Goal: Transaction & Acquisition: Purchase product/service

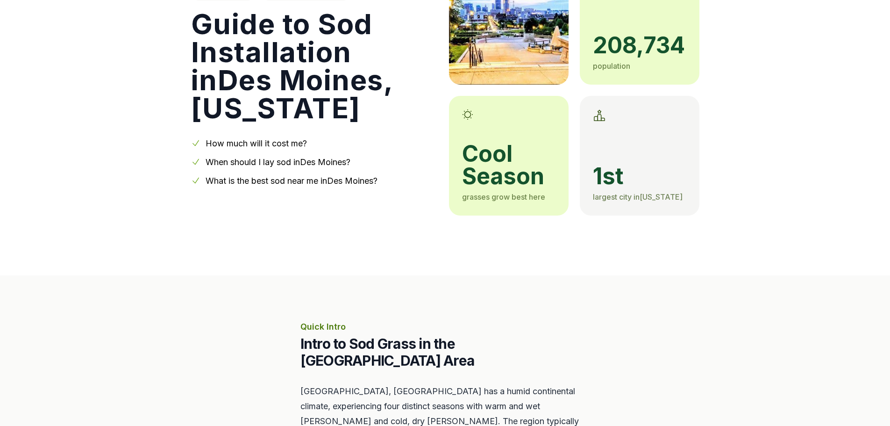
scroll to position [187, 0]
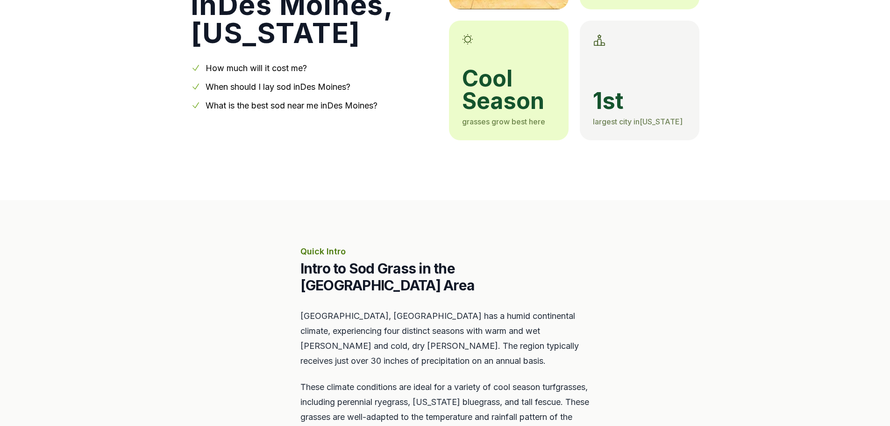
click at [275, 67] on link "How much will it cost me?" at bounding box center [256, 68] width 101 height 10
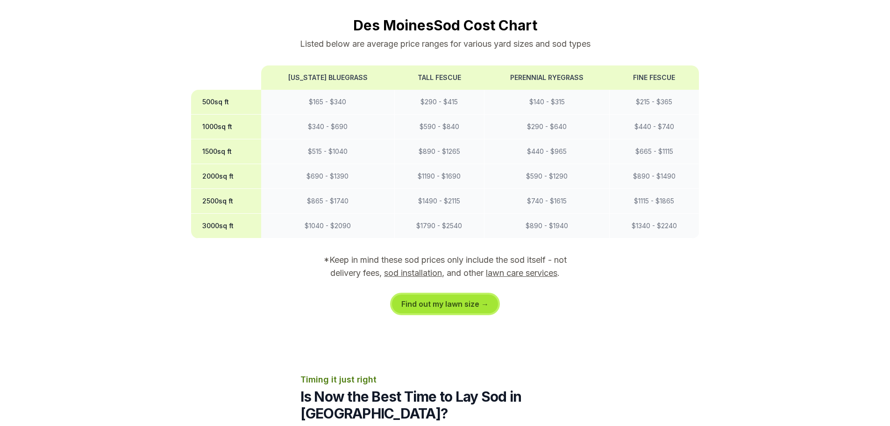
click at [418, 294] on link "Find out my lawn size →" at bounding box center [445, 303] width 106 height 19
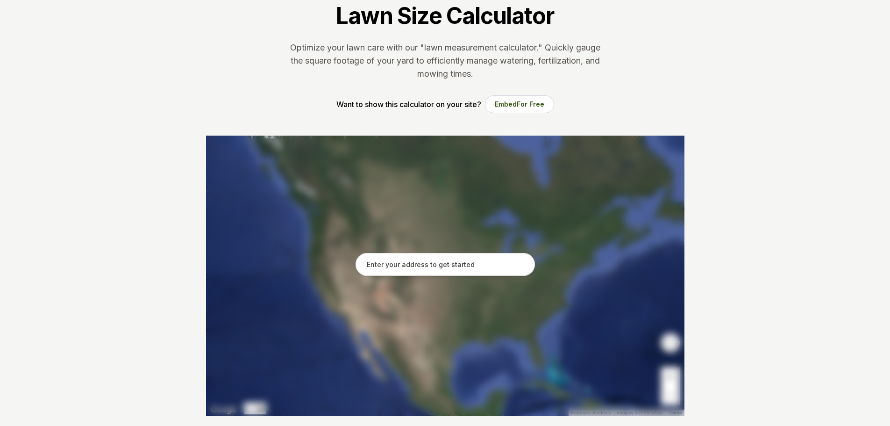
scroll to position [93, 0]
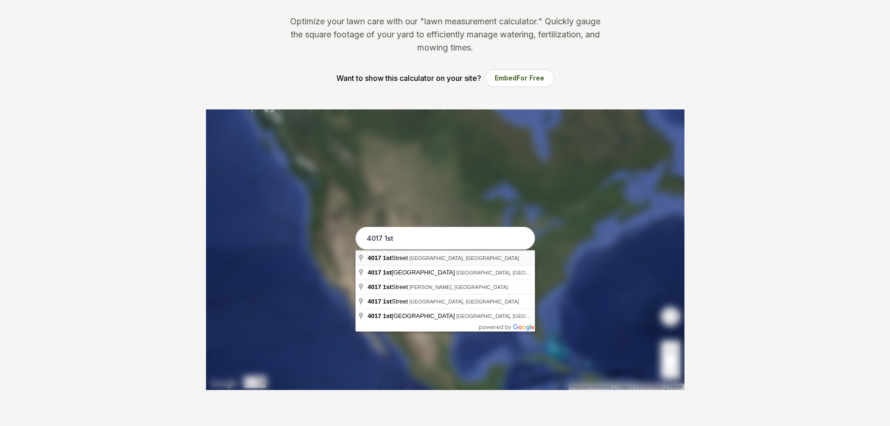
type input "[STREET_ADDRESS]"
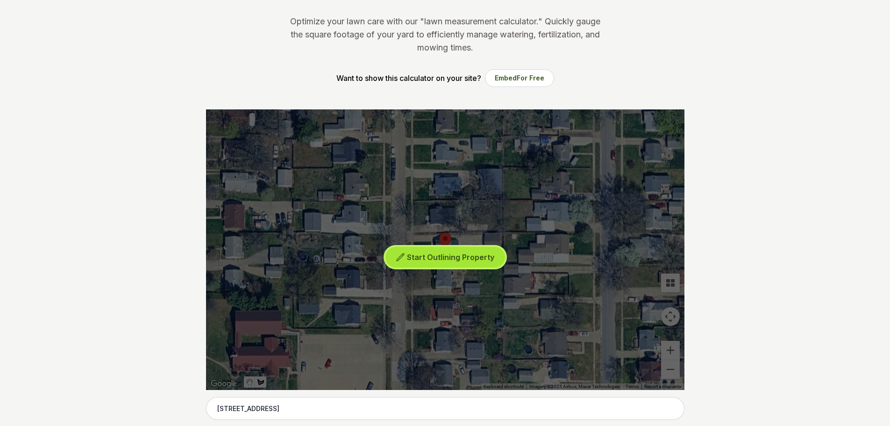
click at [462, 255] on span "Start Outlining Property" at bounding box center [450, 256] width 87 height 9
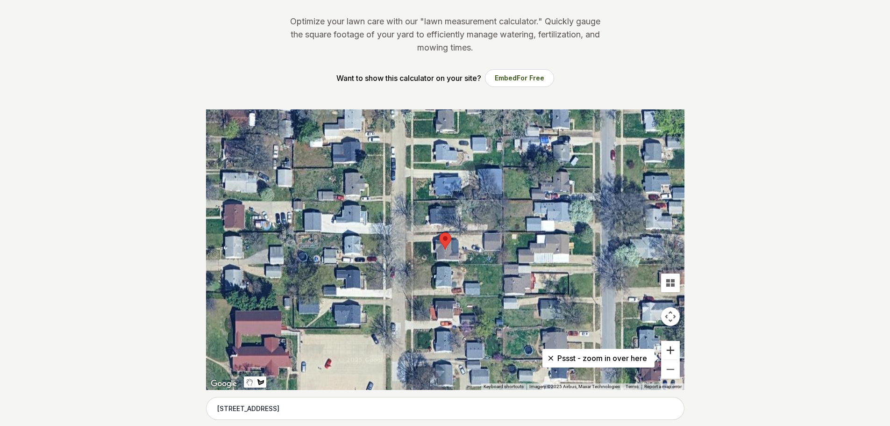
click at [672, 351] on button "Zoom in" at bounding box center [670, 350] width 19 height 19
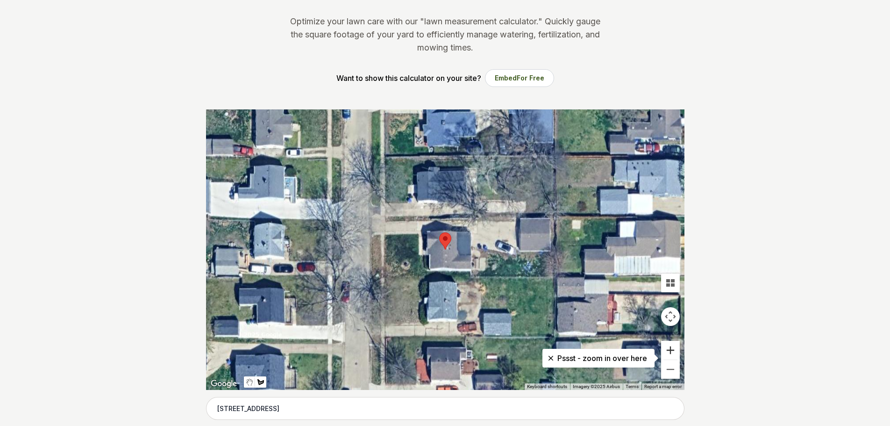
click at [672, 351] on button "Zoom in" at bounding box center [670, 350] width 19 height 19
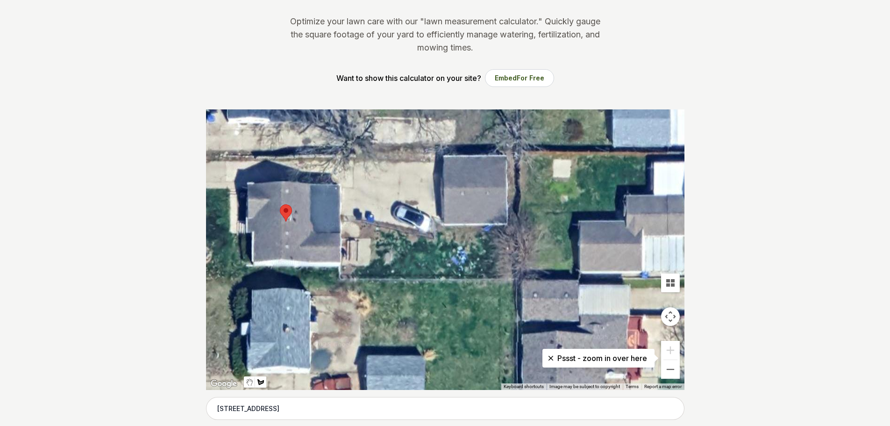
drag, startPoint x: 587, startPoint y: 313, endPoint x: 428, endPoint y: 284, distance: 161.5
click at [428, 284] on div at bounding box center [445, 249] width 478 height 280
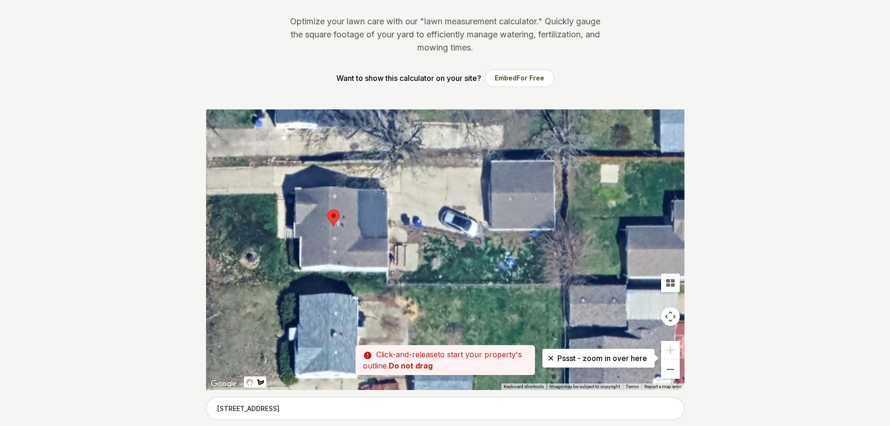
drag, startPoint x: 317, startPoint y: 248, endPoint x: 366, endPoint y: 253, distance: 48.9
click at [366, 253] on div at bounding box center [445, 249] width 478 height 280
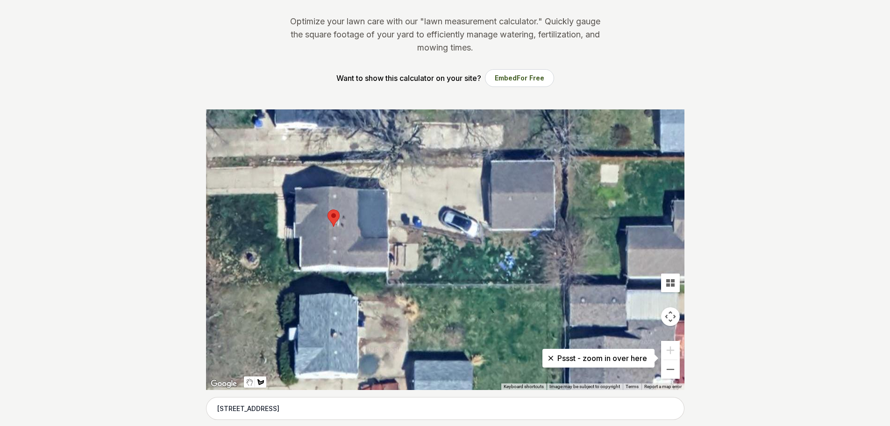
click at [484, 230] on div at bounding box center [445, 249] width 478 height 280
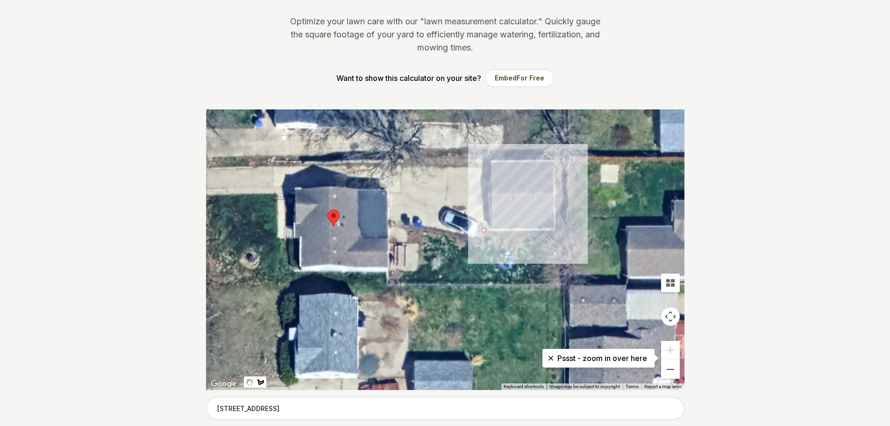
click at [552, 231] on div at bounding box center [445, 249] width 478 height 280
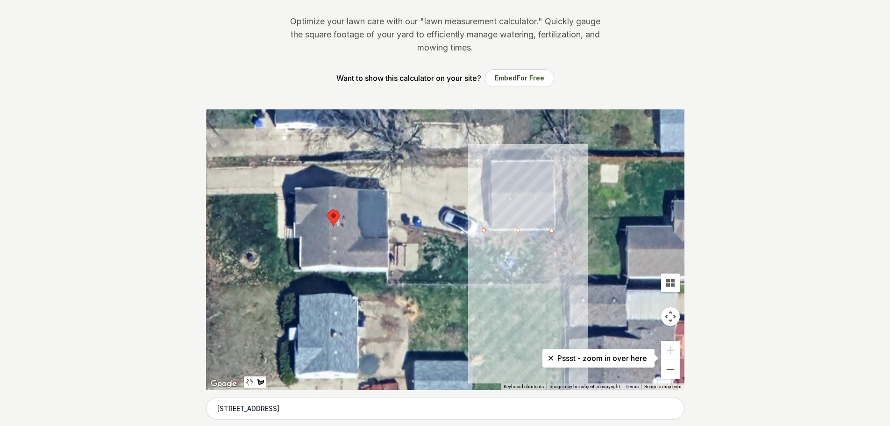
drag, startPoint x: 553, startPoint y: 282, endPoint x: 468, endPoint y: 283, distance: 85.0
click at [552, 282] on div at bounding box center [445, 249] width 478 height 280
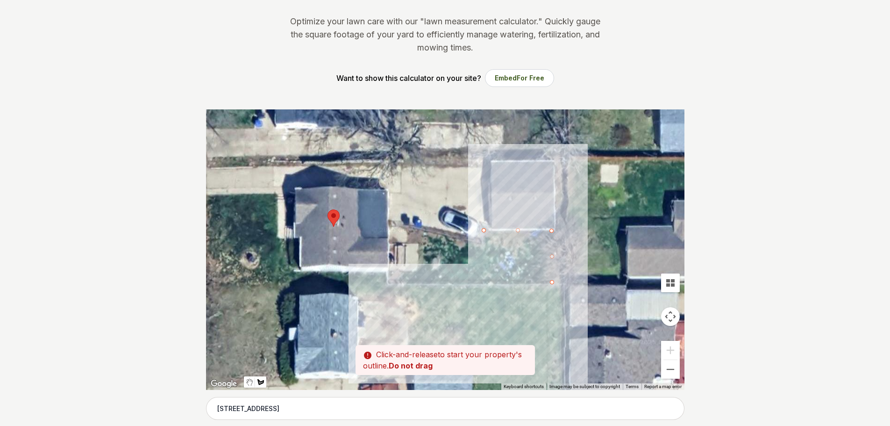
click at [391, 282] on div at bounding box center [445, 249] width 478 height 280
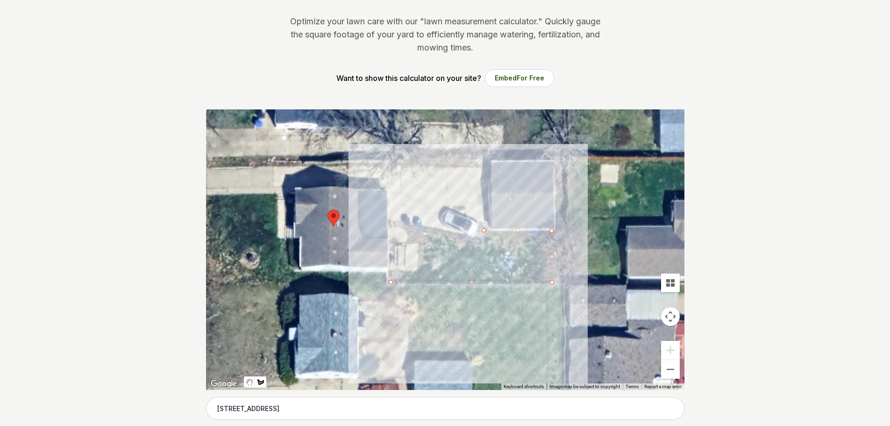
click at [391, 271] on div at bounding box center [445, 249] width 478 height 280
click at [419, 271] on div at bounding box center [445, 249] width 478 height 280
click at [419, 242] on div at bounding box center [445, 249] width 478 height 280
click at [409, 242] on div at bounding box center [445, 249] width 478 height 280
click at [408, 229] on div at bounding box center [445, 249] width 478 height 280
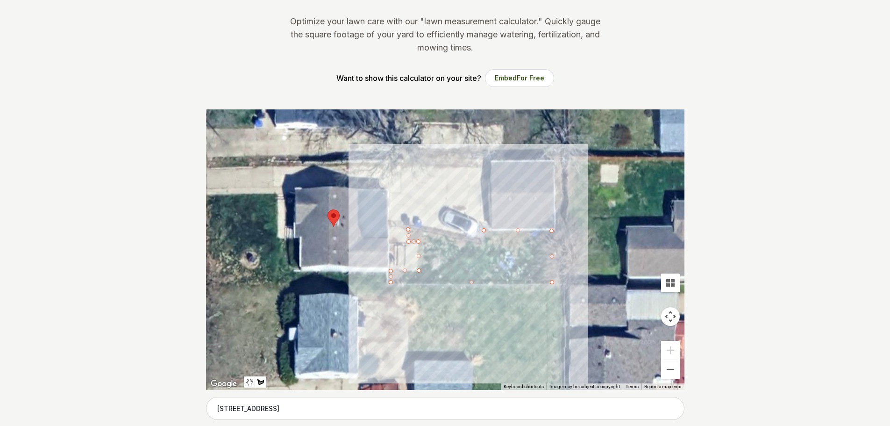
click at [482, 243] on div at bounding box center [445, 249] width 478 height 280
click at [484, 232] on div at bounding box center [445, 249] width 478 height 280
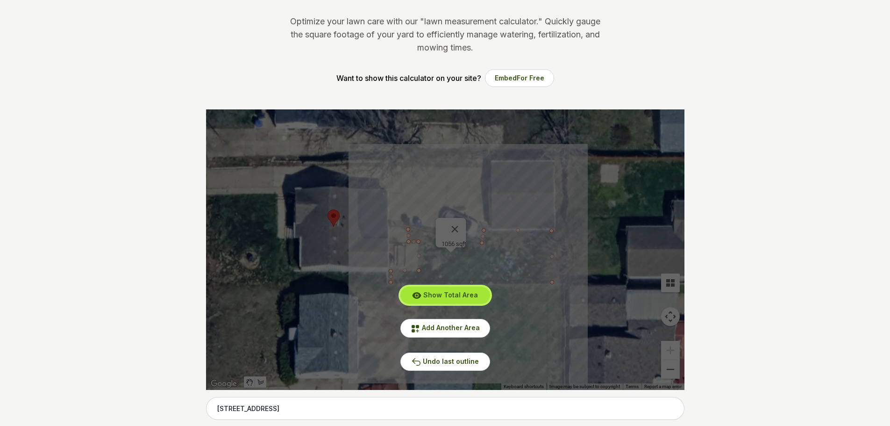
click at [455, 297] on span "Show Total Area" at bounding box center [450, 295] width 55 height 8
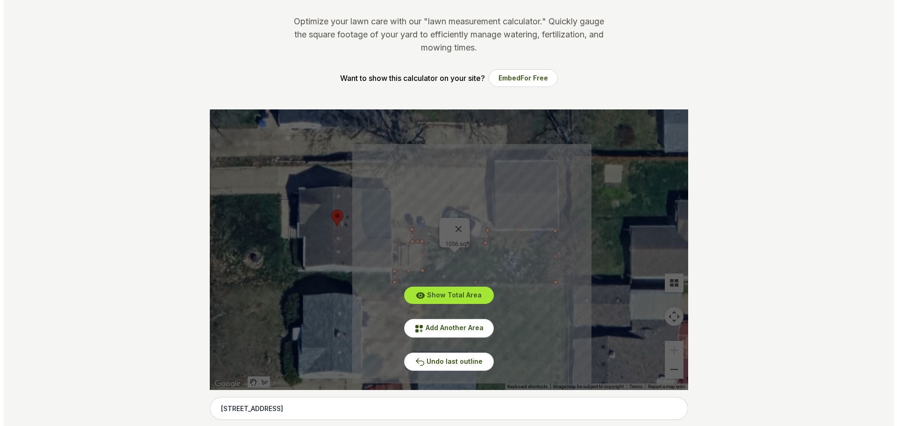
scroll to position [0, 0]
